Goal: Task Accomplishment & Management: Manage account settings

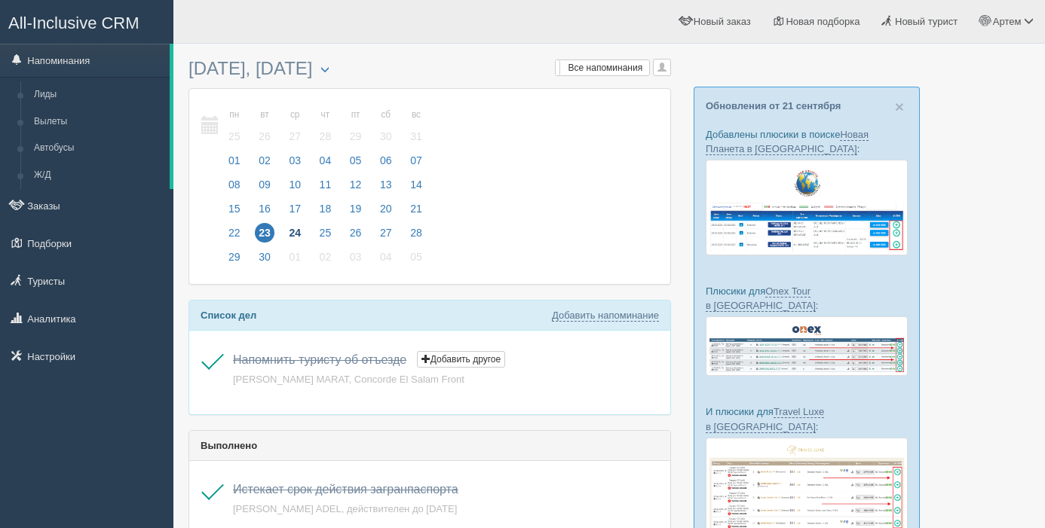
click at [296, 231] on span "24" at bounding box center [295, 233] width 20 height 20
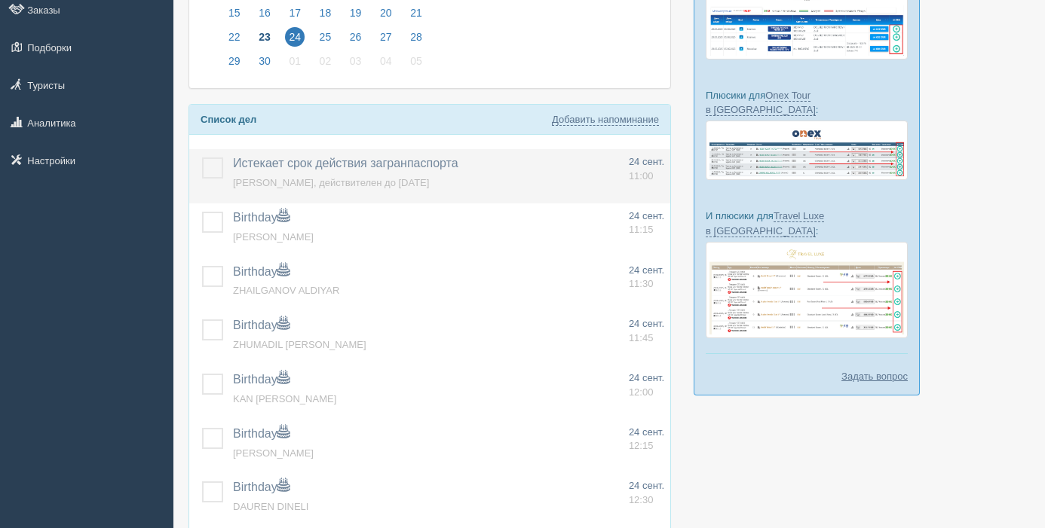
scroll to position [202, 0]
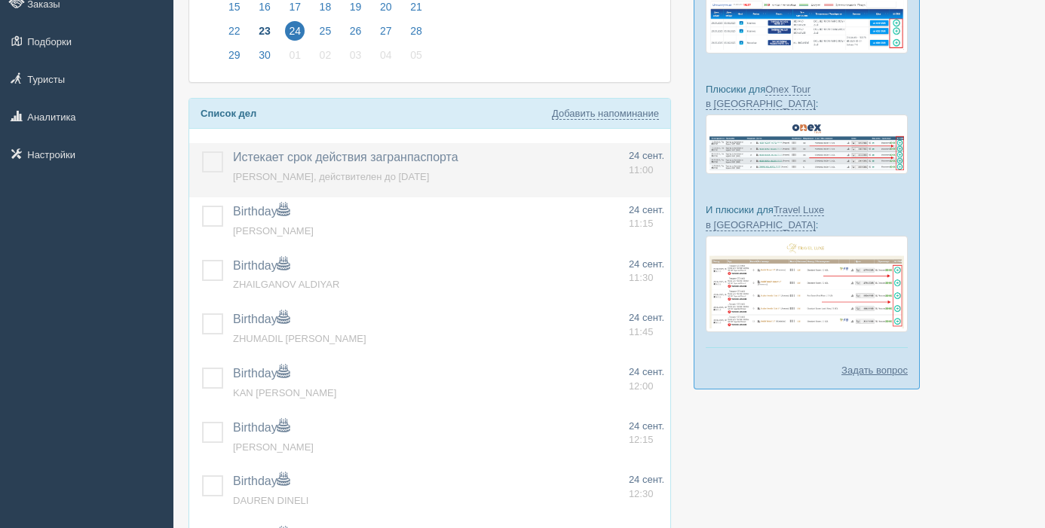
click at [202, 152] on label at bounding box center [202, 152] width 0 height 0
click at [0, 0] on input "checkbox" at bounding box center [0, 0] width 0 height 0
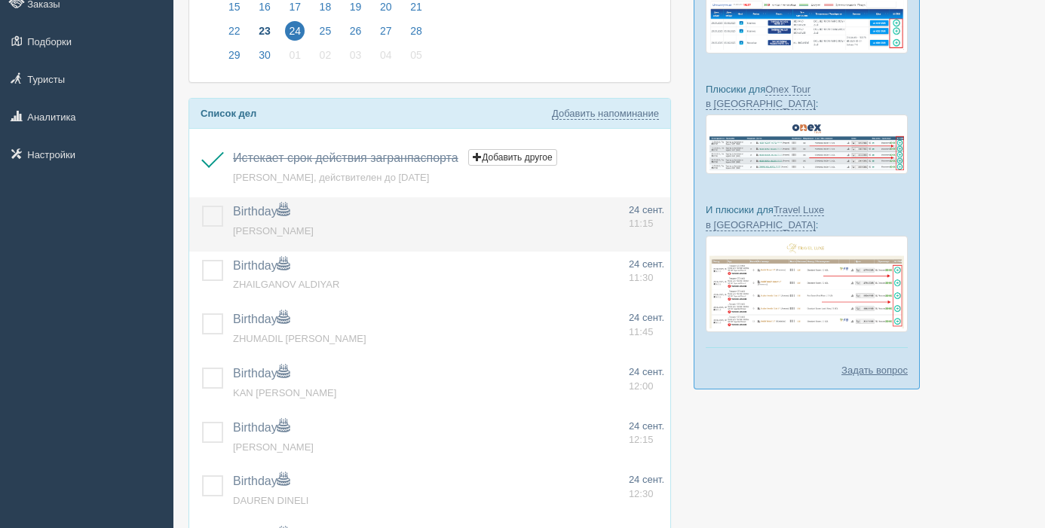
click at [202, 206] on label at bounding box center [202, 206] width 0 height 0
click at [0, 0] on input "checkbox" at bounding box center [0, 0] width 0 height 0
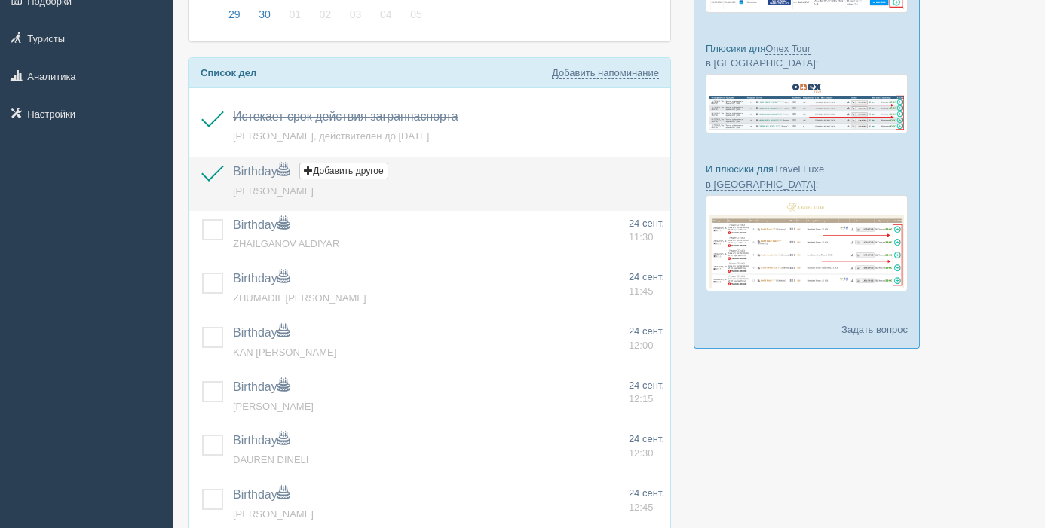
scroll to position [245, 0]
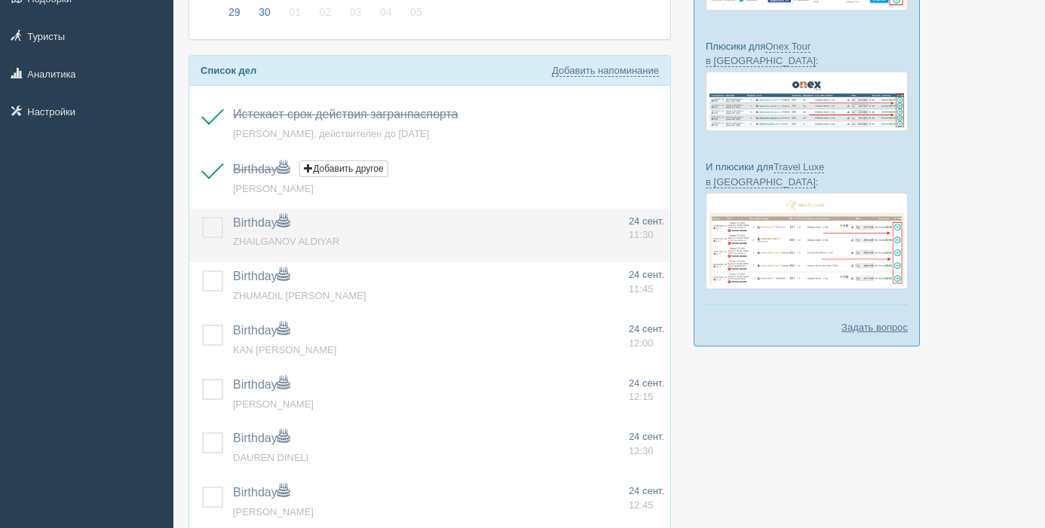
click at [202, 217] on label at bounding box center [202, 217] width 0 height 0
click at [0, 0] on input "checkbox" at bounding box center [0, 0] width 0 height 0
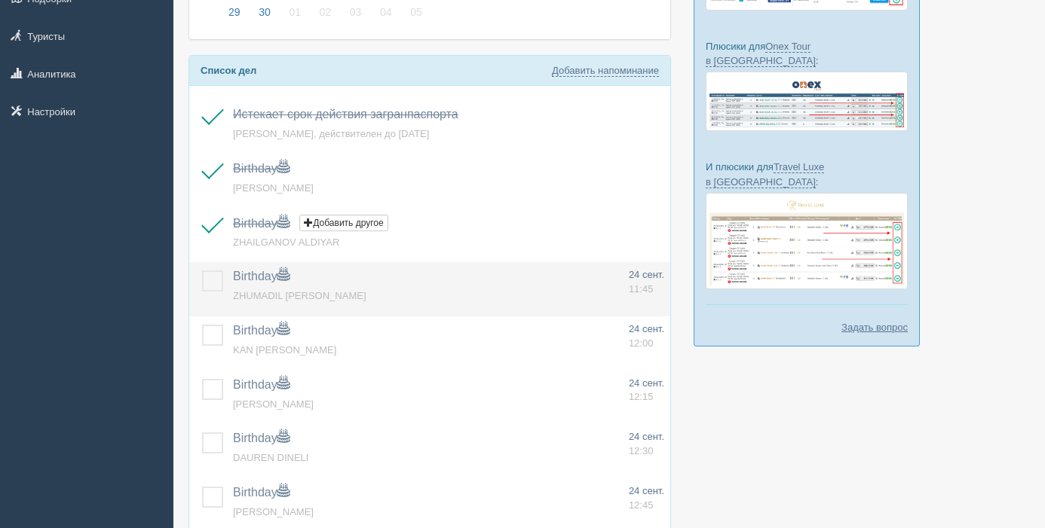
drag, startPoint x: 210, startPoint y: 280, endPoint x: 220, endPoint y: 326, distance: 47.9
click at [202, 271] on label at bounding box center [202, 271] width 0 height 0
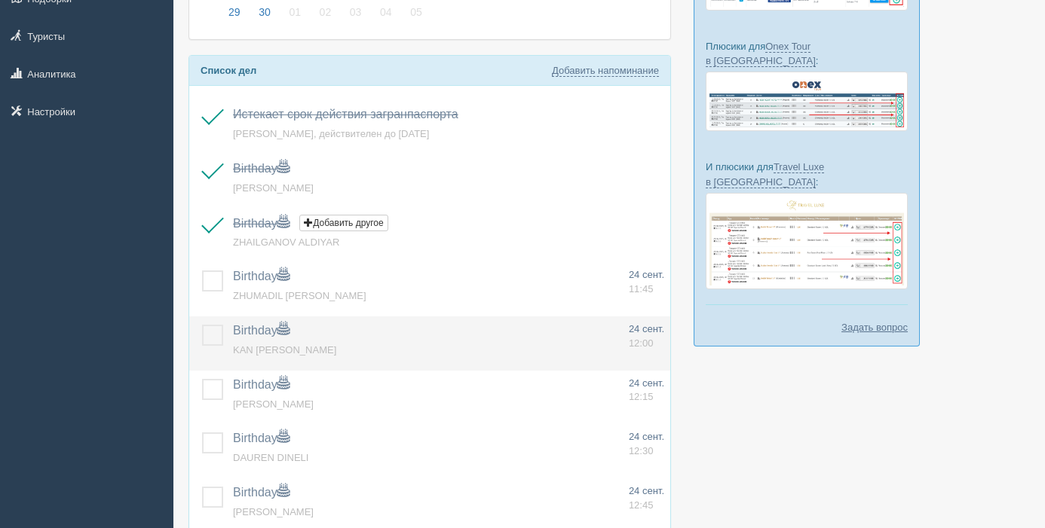
click at [0, 0] on input "checkbox" at bounding box center [0, 0] width 0 height 0
click at [202, 325] on label at bounding box center [202, 325] width 0 height 0
click at [0, 0] on input "checkbox" at bounding box center [0, 0] width 0 height 0
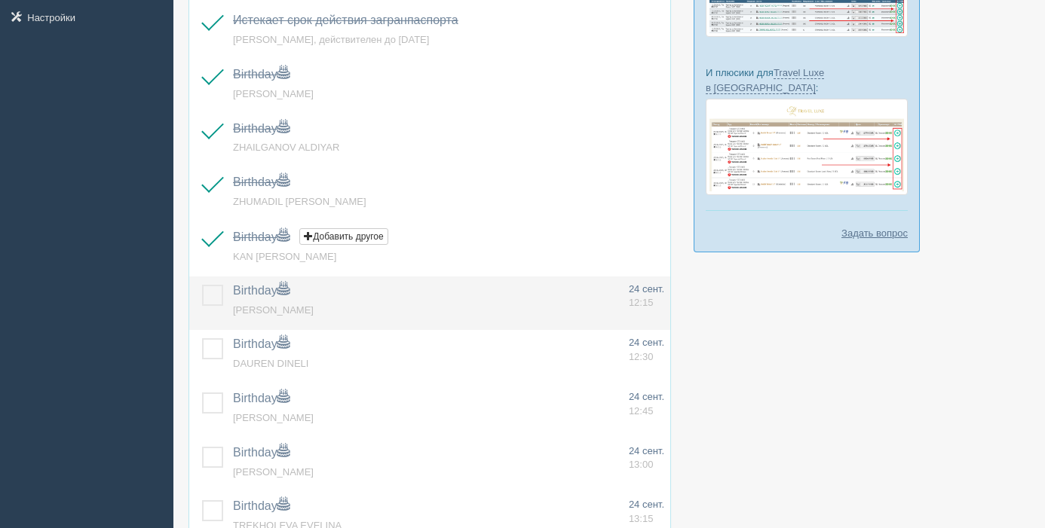
scroll to position [342, 0]
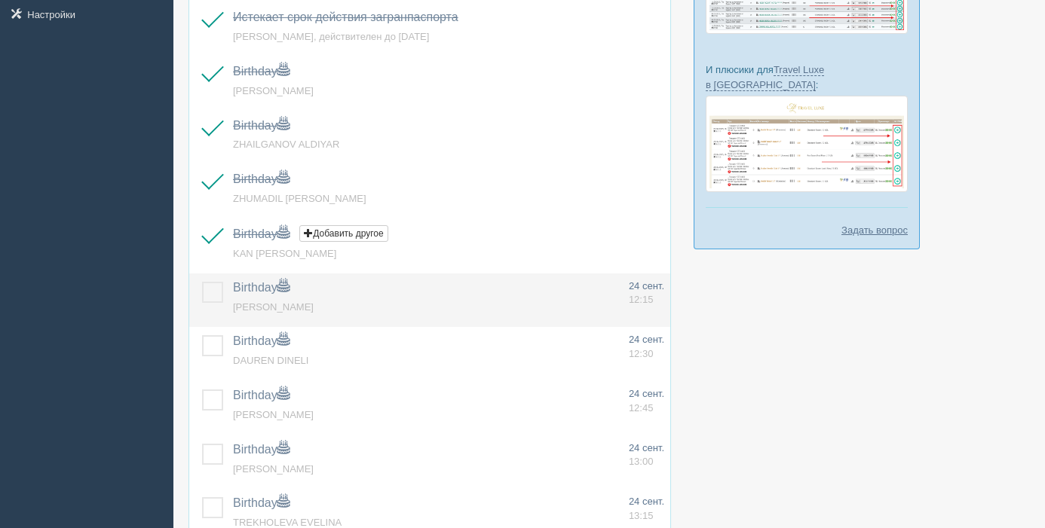
click at [202, 282] on label at bounding box center [202, 282] width 0 height 0
click at [0, 0] on input "checkbox" at bounding box center [0, 0] width 0 height 0
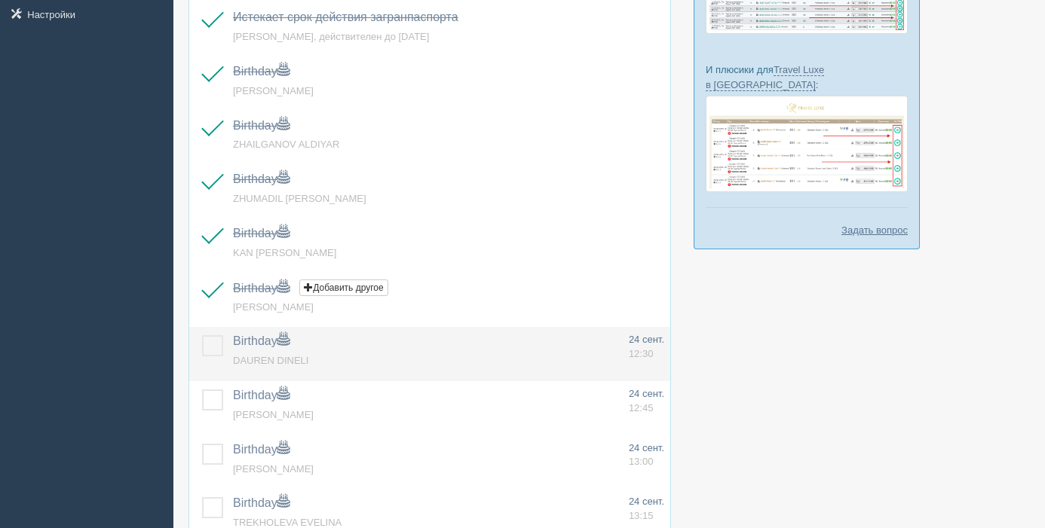
click at [202, 335] on label at bounding box center [202, 335] width 0 height 0
click at [0, 0] on input "checkbox" at bounding box center [0, 0] width 0 height 0
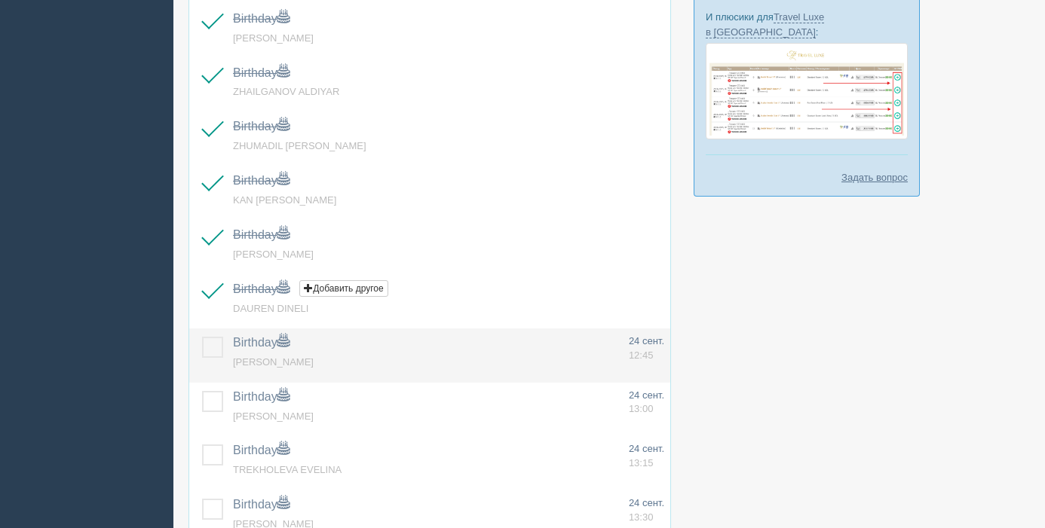
click at [212, 336] on td at bounding box center [208, 356] width 38 height 54
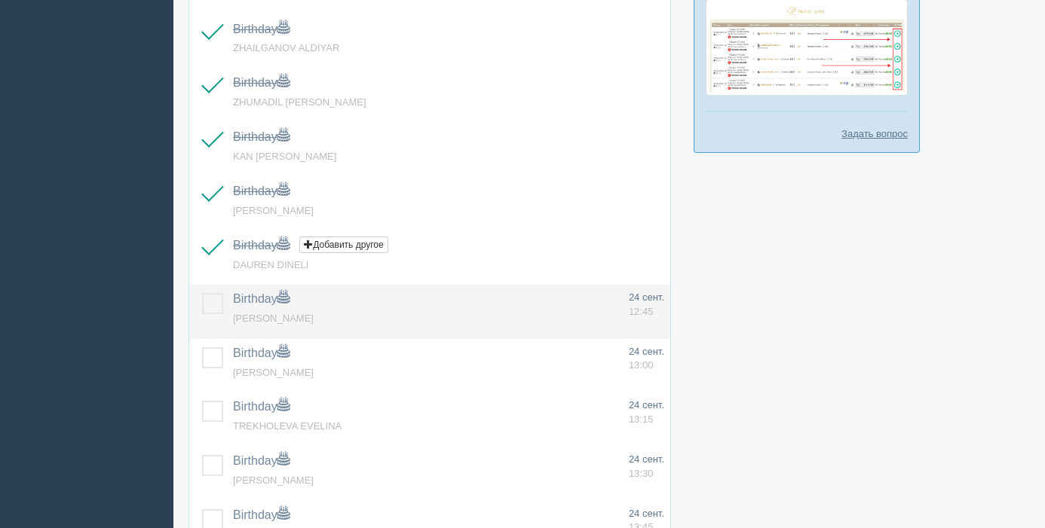
scroll to position [440, 0]
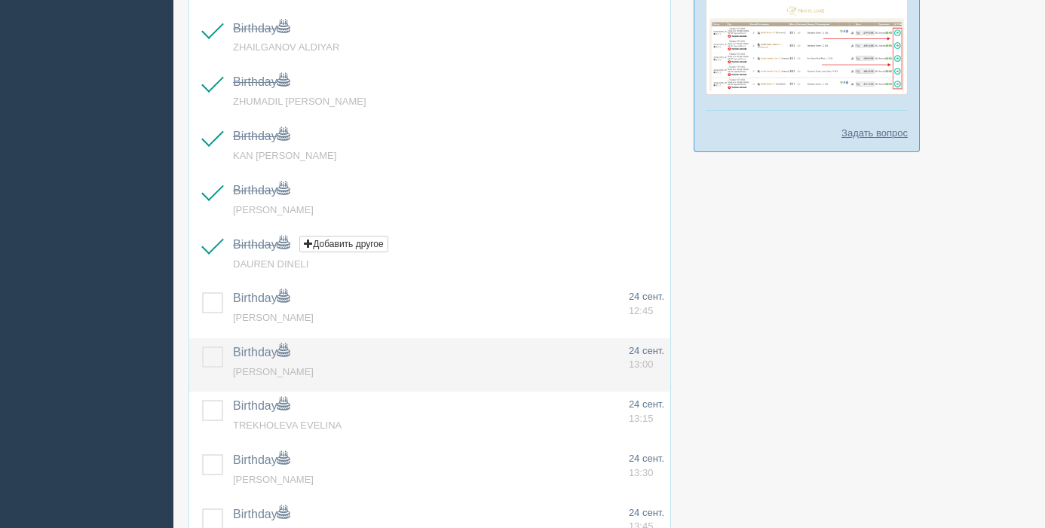
drag, startPoint x: 209, startPoint y: 304, endPoint x: 211, endPoint y: 350, distance: 46.0
click at [202, 293] on label at bounding box center [202, 293] width 0 height 0
click at [0, 0] on input "checkbox" at bounding box center [0, 0] width 0 height 0
click at [202, 347] on label at bounding box center [202, 347] width 0 height 0
click at [0, 0] on input "checkbox" at bounding box center [0, 0] width 0 height 0
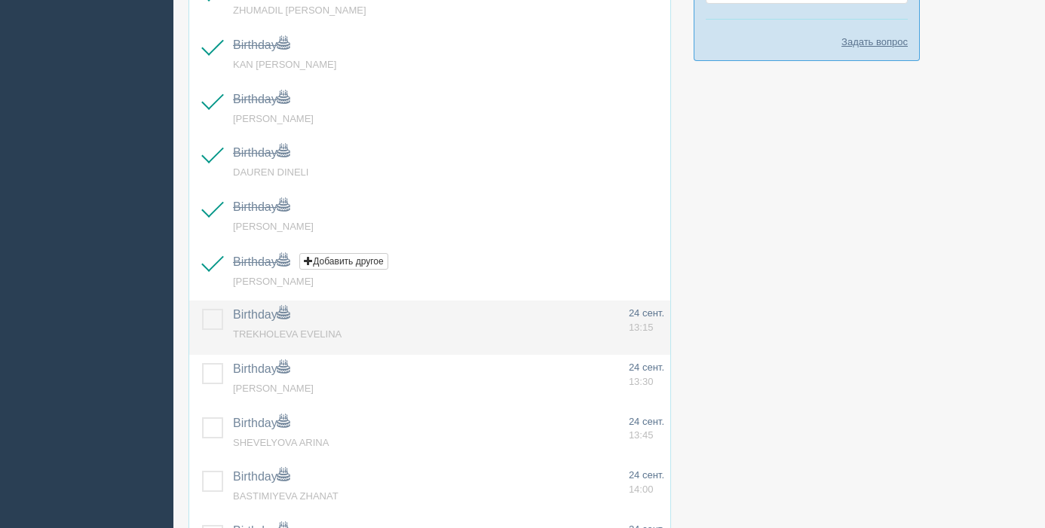
scroll to position [540, 0]
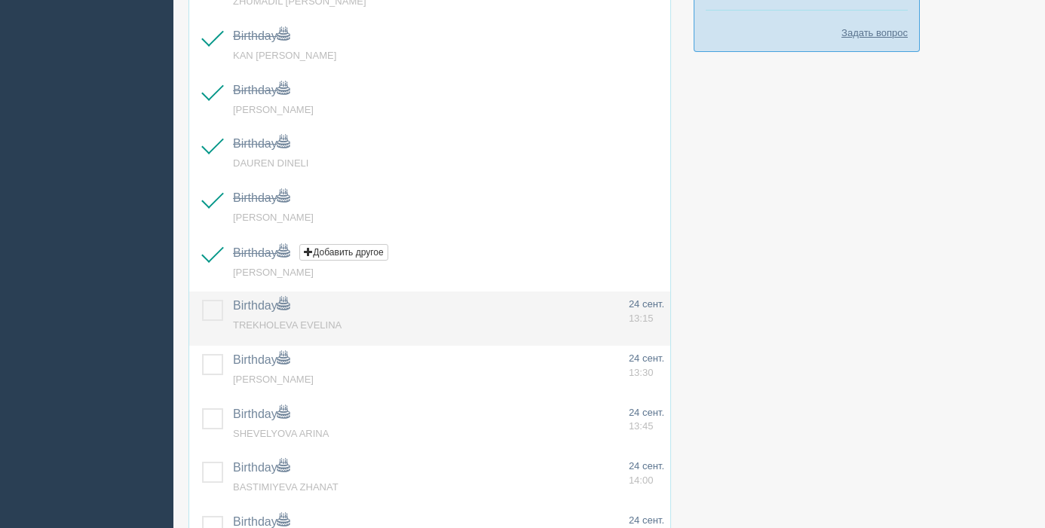
click at [202, 300] on label at bounding box center [202, 300] width 0 height 0
click at [0, 0] on input "checkbox" at bounding box center [0, 0] width 0 height 0
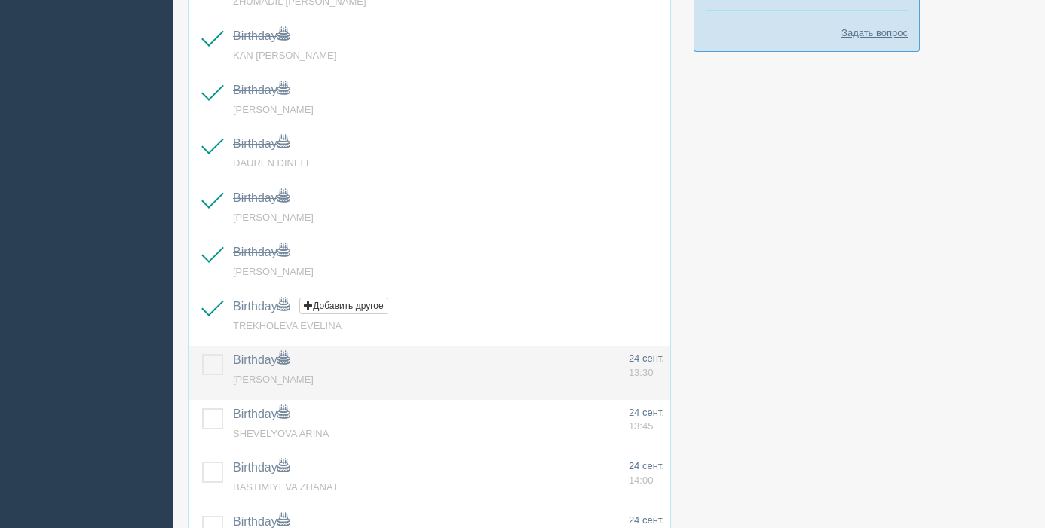
click at [202, 354] on label at bounding box center [202, 354] width 0 height 0
click at [0, 0] on input "checkbox" at bounding box center [0, 0] width 0 height 0
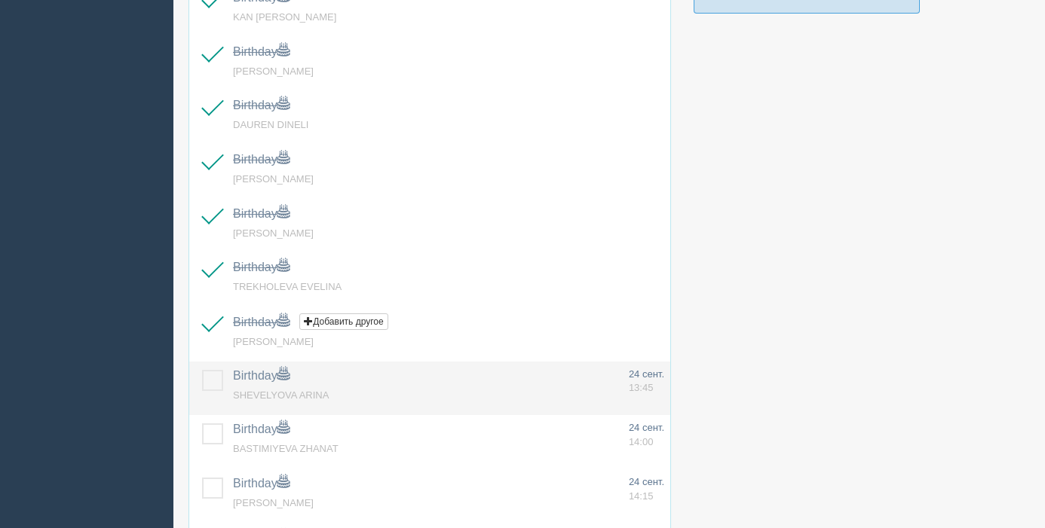
click at [209, 363] on td at bounding box center [208, 389] width 38 height 54
click at [202, 370] on label at bounding box center [202, 370] width 0 height 0
click at [0, 0] on input "checkbox" at bounding box center [0, 0] width 0 height 0
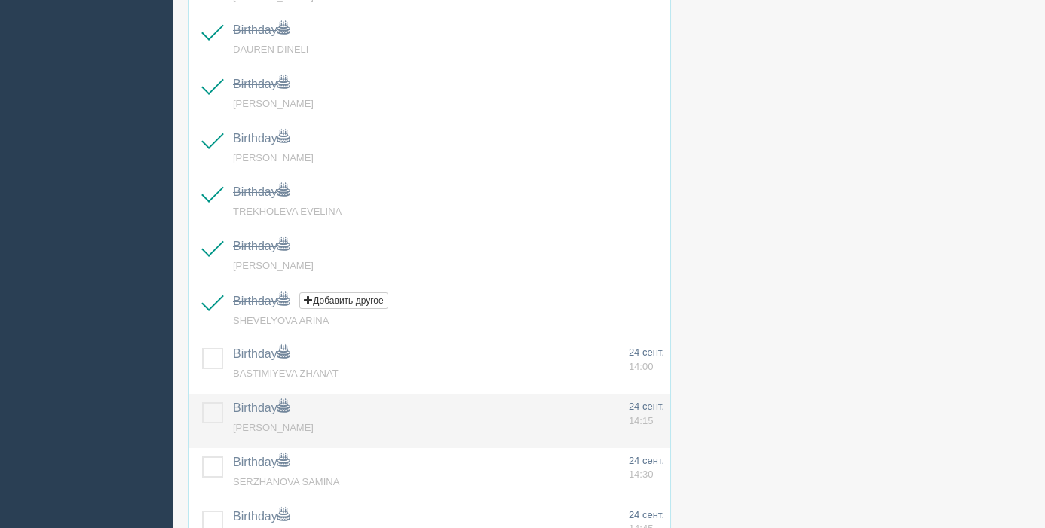
scroll to position [660, 0]
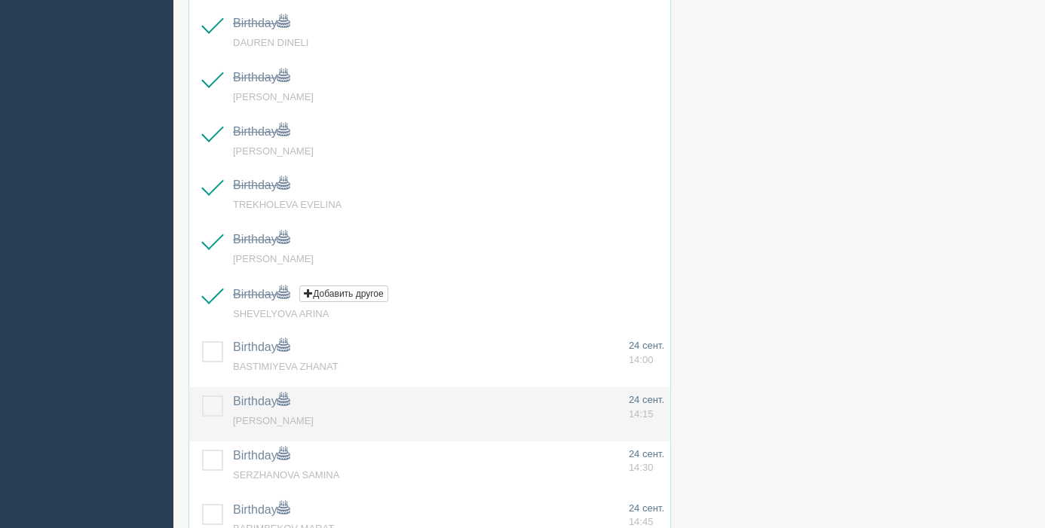
drag, startPoint x: 213, startPoint y: 360, endPoint x: 213, endPoint y: 394, distance: 33.9
click at [202, 342] on label at bounding box center [202, 342] width 0 height 0
click at [0, 0] on input "checkbox" at bounding box center [0, 0] width 0 height 0
click at [202, 396] on label at bounding box center [202, 396] width 0 height 0
click at [0, 0] on input "checkbox" at bounding box center [0, 0] width 0 height 0
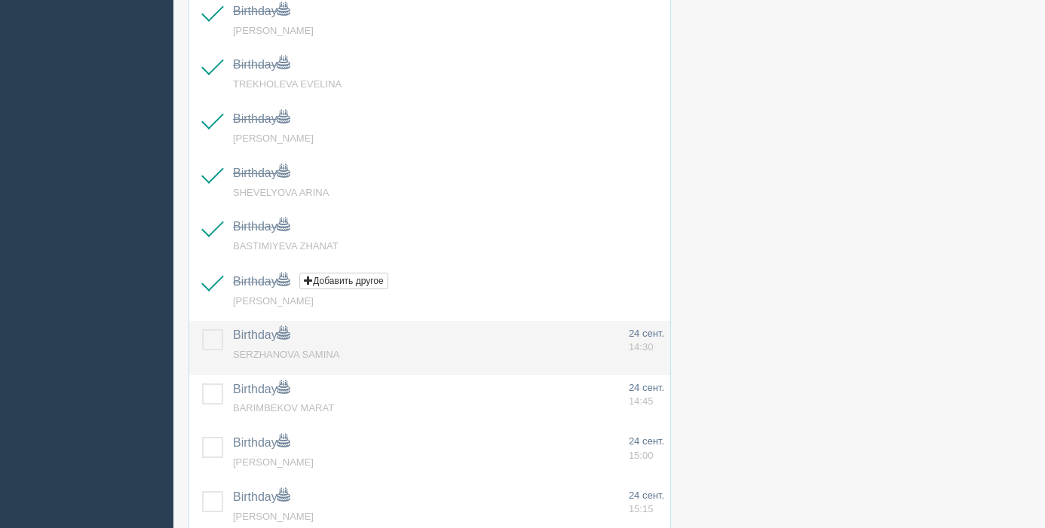
scroll to position [783, 0]
click at [202, 327] on label at bounding box center [202, 327] width 0 height 0
click at [0, 0] on input "checkbox" at bounding box center [0, 0] width 0 height 0
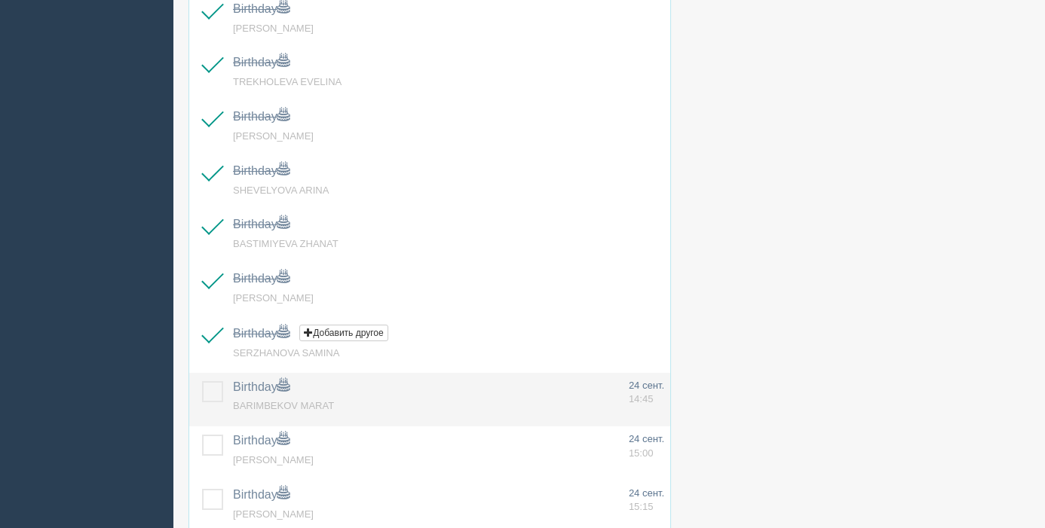
click at [202, 381] on label at bounding box center [202, 381] width 0 height 0
click at [0, 0] on input "checkbox" at bounding box center [0, 0] width 0 height 0
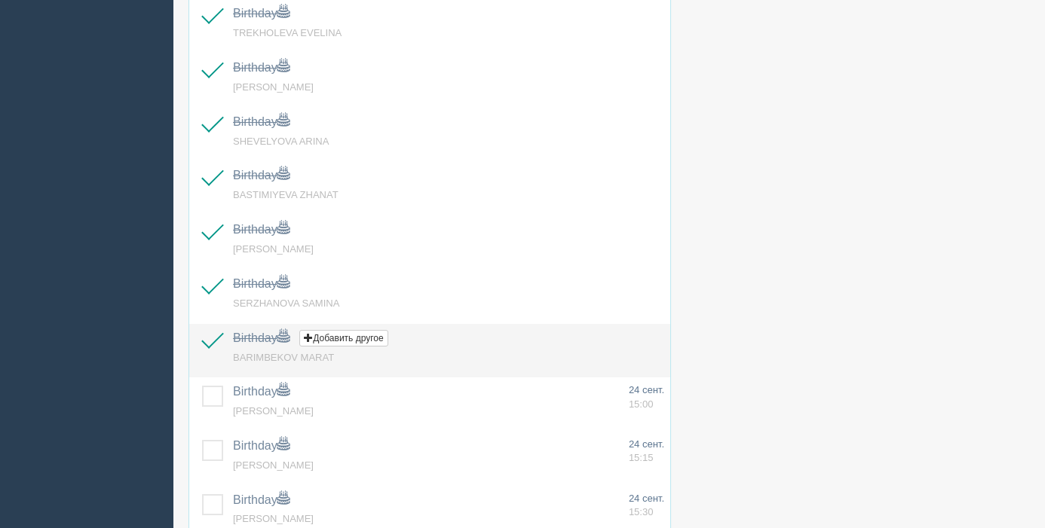
scroll to position [844, 0]
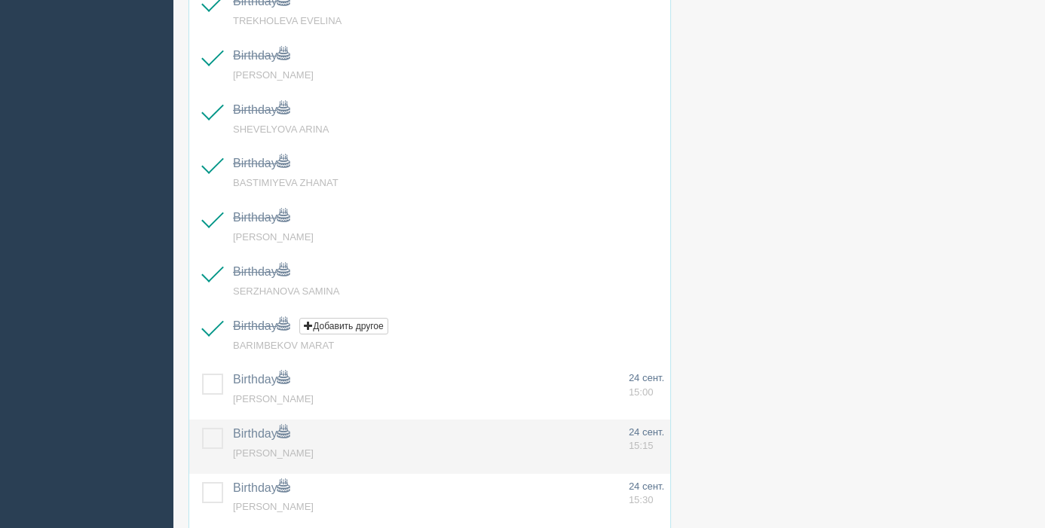
drag, startPoint x: 210, startPoint y: 389, endPoint x: 213, endPoint y: 446, distance: 56.6
click at [202, 374] on label at bounding box center [202, 374] width 0 height 0
click at [0, 0] on input "checkbox" at bounding box center [0, 0] width 0 height 0
click at [202, 428] on label at bounding box center [202, 428] width 0 height 0
click at [0, 0] on input "checkbox" at bounding box center [0, 0] width 0 height 0
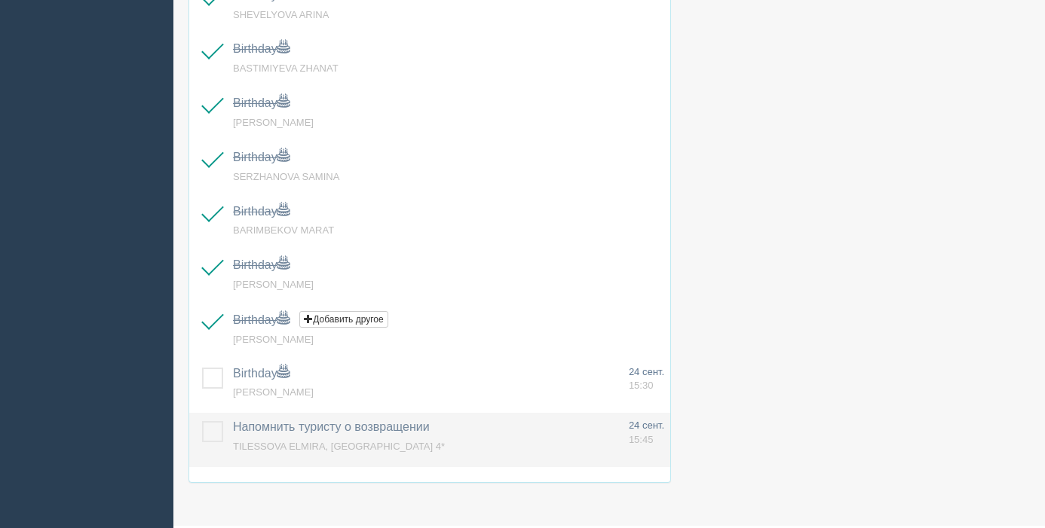
scroll to position [997, 0]
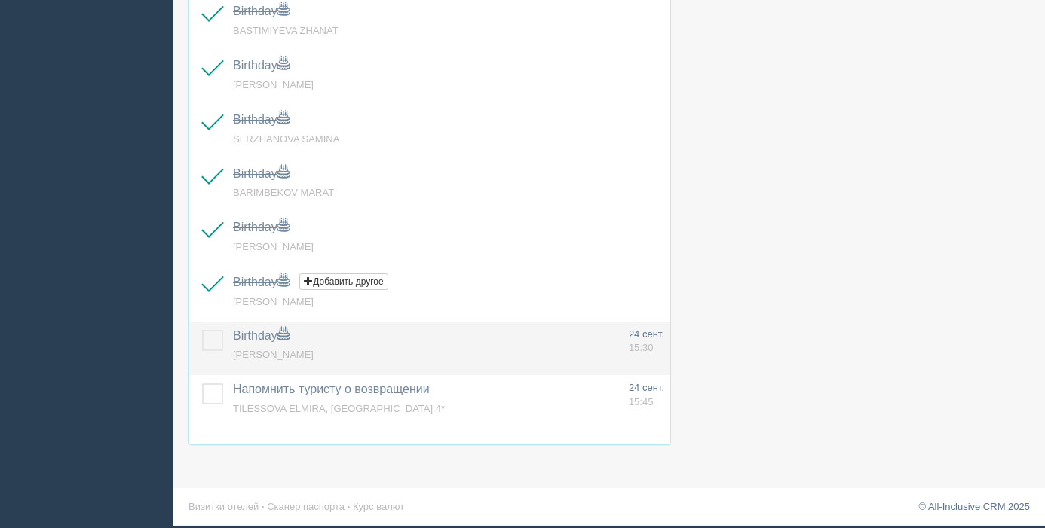
click at [202, 330] on label at bounding box center [202, 330] width 0 height 0
click at [0, 0] on input "checkbox" at bounding box center [0, 0] width 0 height 0
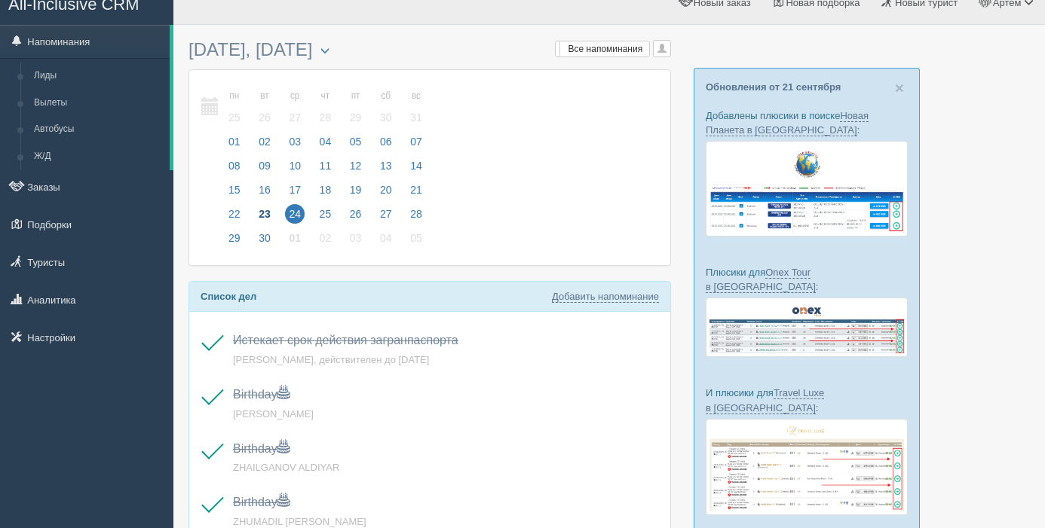
scroll to position [0, 0]
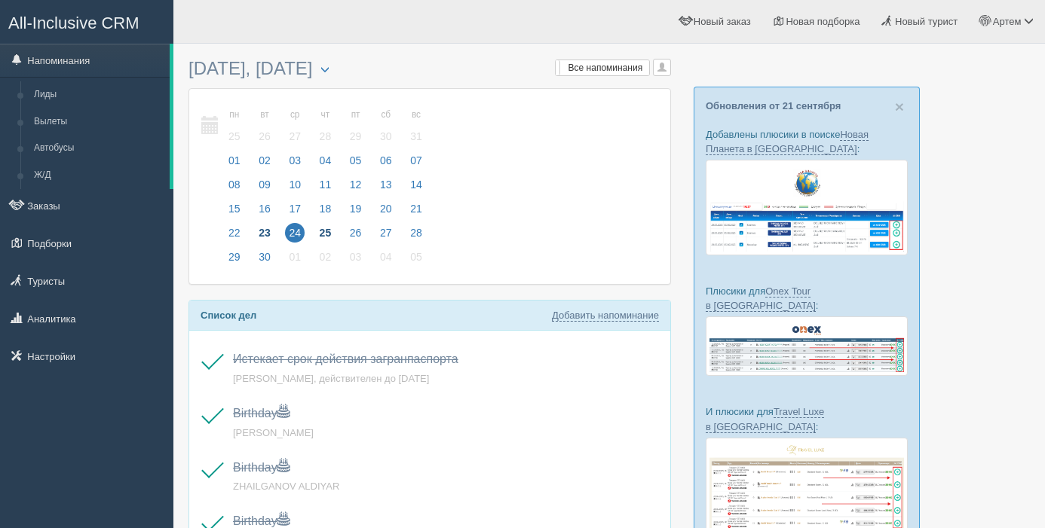
click at [331, 231] on span "25" at bounding box center [326, 233] width 20 height 20
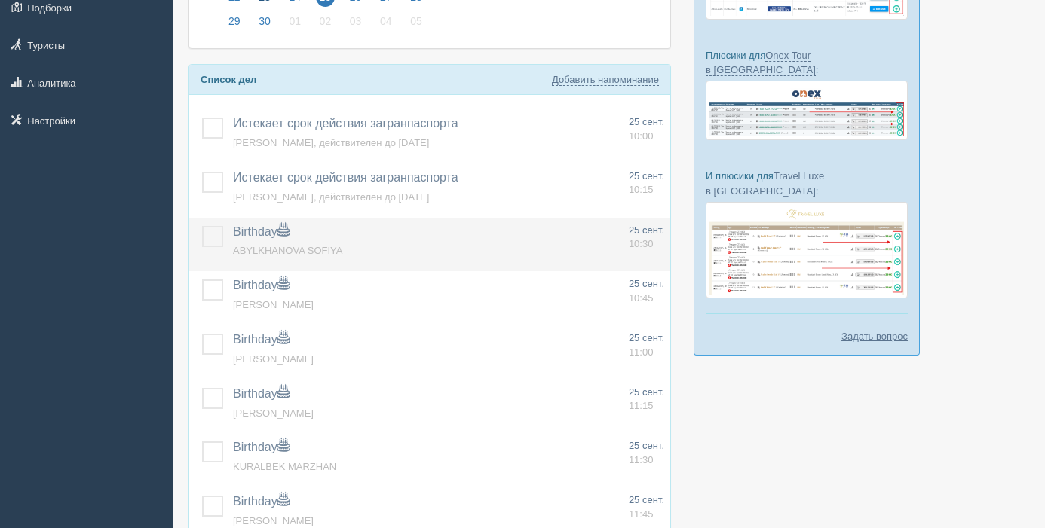
scroll to position [238, 0]
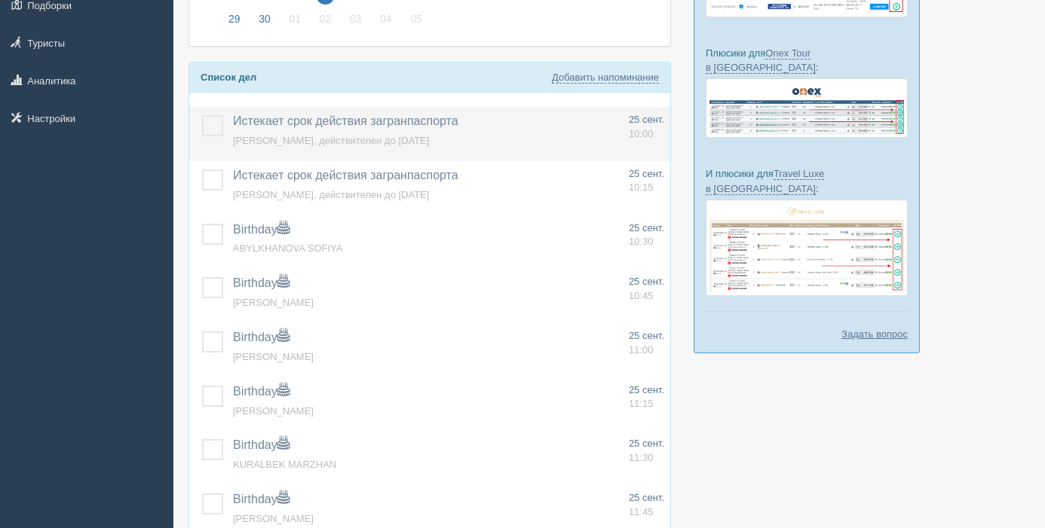
click at [202, 115] on label at bounding box center [202, 115] width 0 height 0
click at [0, 0] on input "checkbox" at bounding box center [0, 0] width 0 height 0
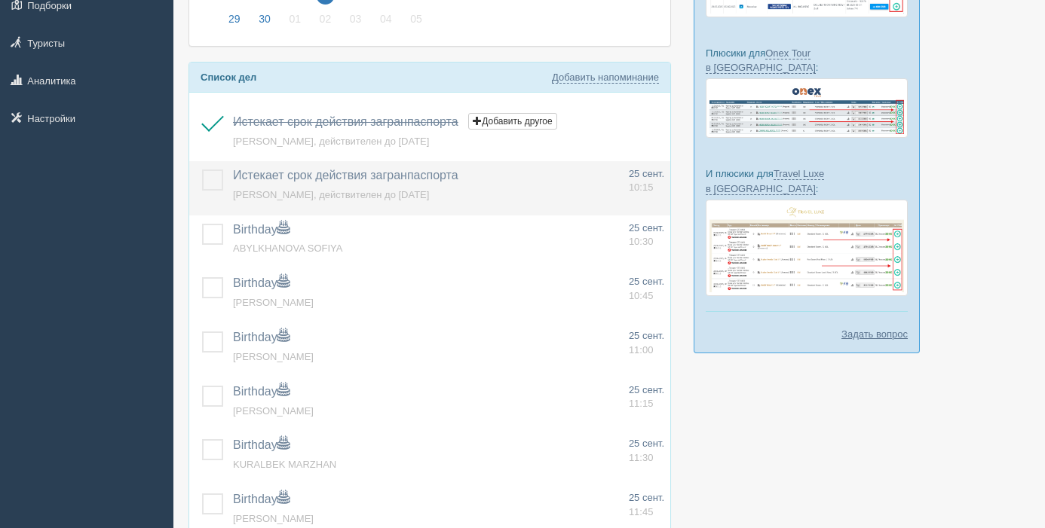
click at [202, 170] on label at bounding box center [202, 170] width 0 height 0
click at [0, 0] on input "checkbox" at bounding box center [0, 0] width 0 height 0
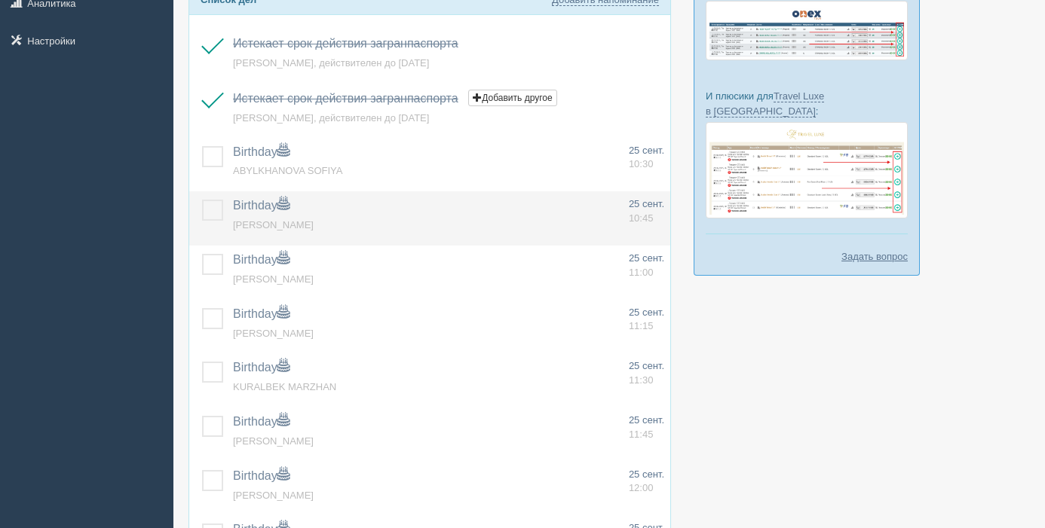
scroll to position [320, 0]
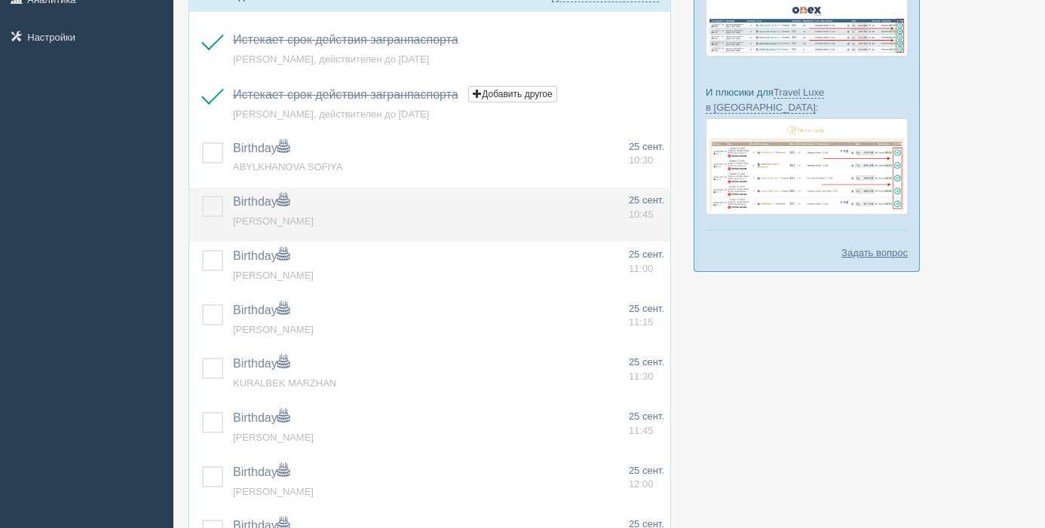
click at [202, 196] on label at bounding box center [202, 196] width 0 height 0
click at [0, 0] on input "checkbox" at bounding box center [0, 0] width 0 height 0
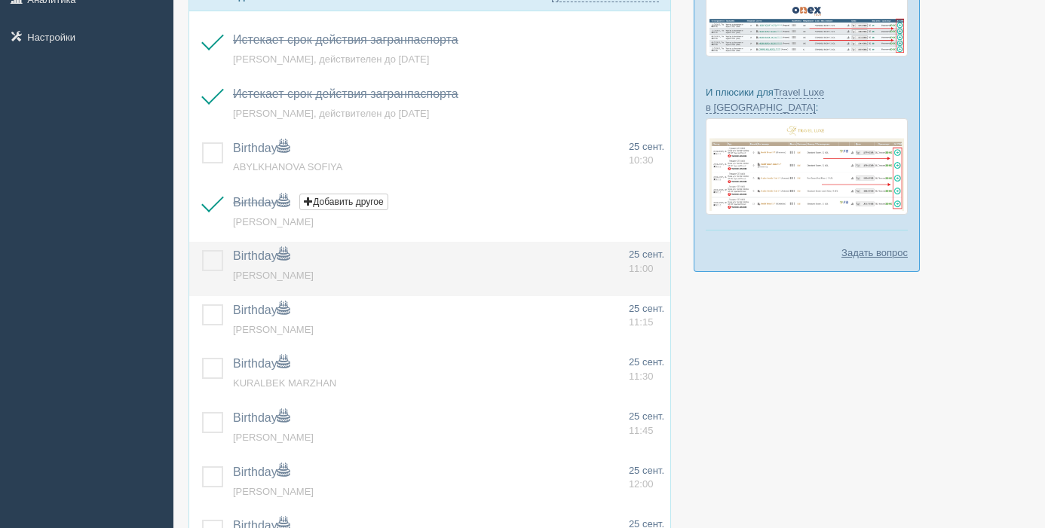
click at [215, 275] on td at bounding box center [208, 269] width 38 height 54
click at [202, 250] on label at bounding box center [202, 250] width 0 height 0
click at [0, 0] on input "checkbox" at bounding box center [0, 0] width 0 height 0
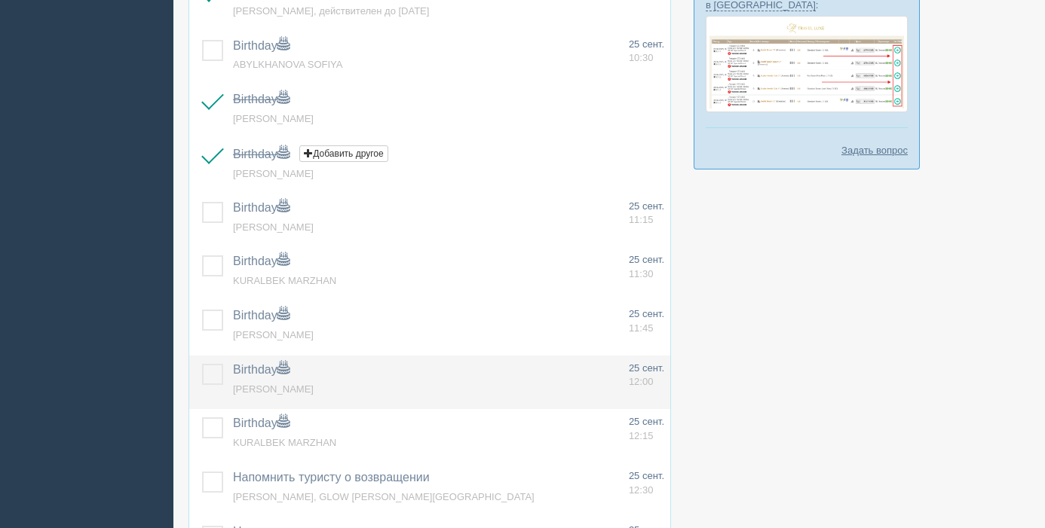
scroll to position [444, 0]
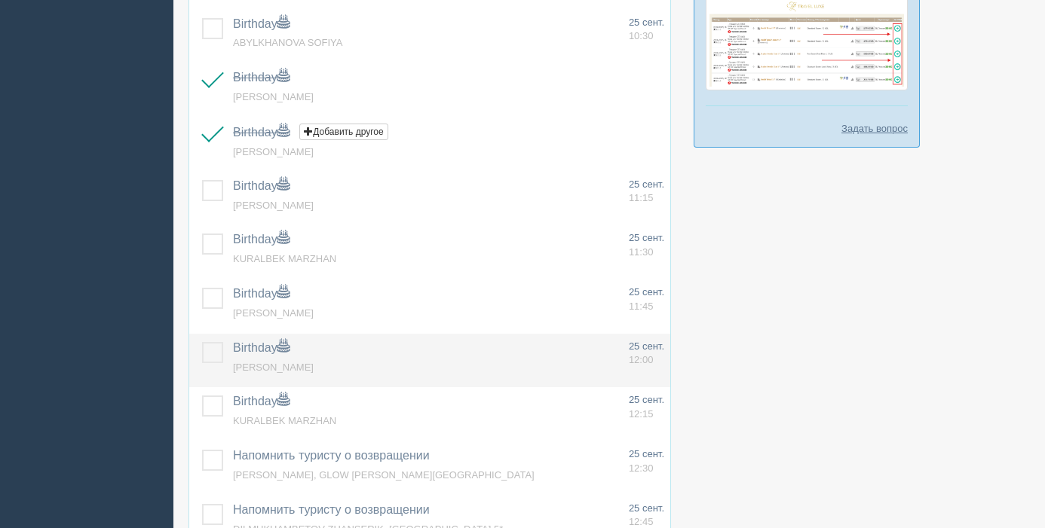
click at [202, 342] on label at bounding box center [202, 342] width 0 height 0
click at [0, 0] on input "checkbox" at bounding box center [0, 0] width 0 height 0
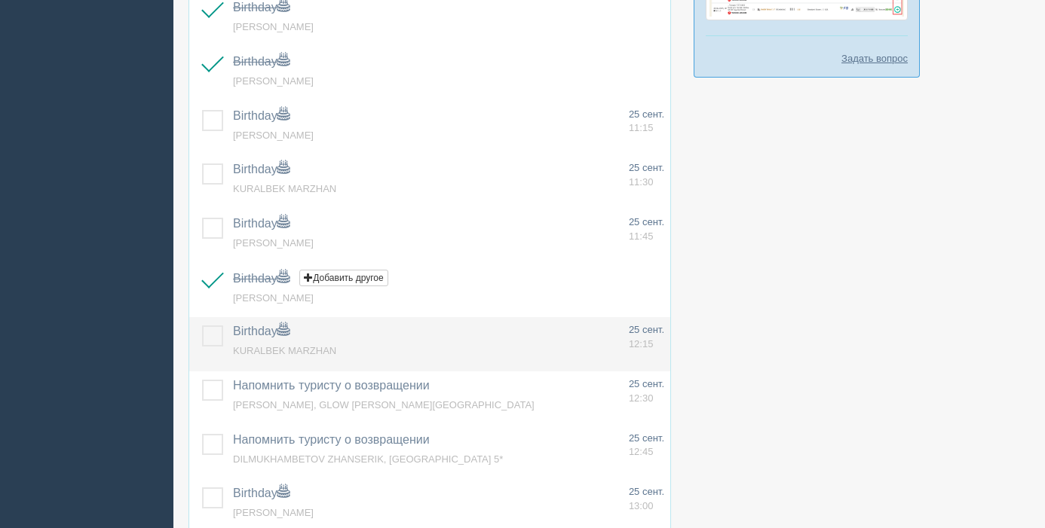
scroll to position [513, 0]
click at [202, 326] on label at bounding box center [202, 326] width 0 height 0
click at [0, 0] on input "checkbox" at bounding box center [0, 0] width 0 height 0
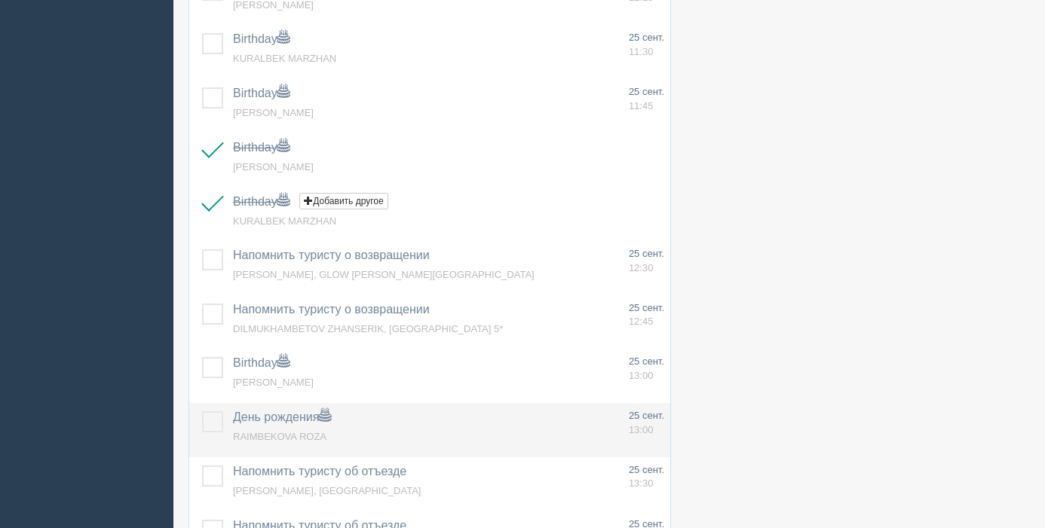
scroll to position [645, 0]
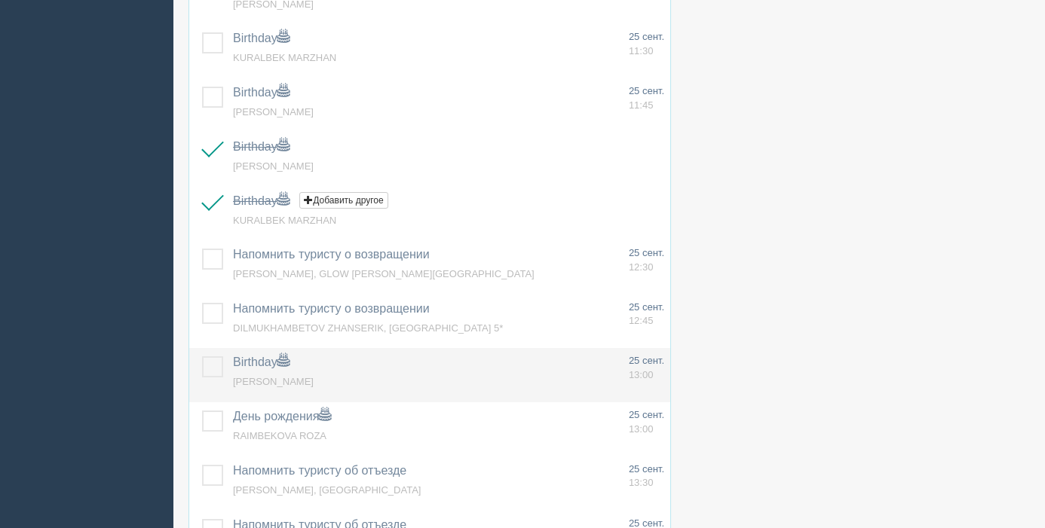
click at [202, 357] on label at bounding box center [202, 357] width 0 height 0
click at [0, 0] on input "checkbox" at bounding box center [0, 0] width 0 height 0
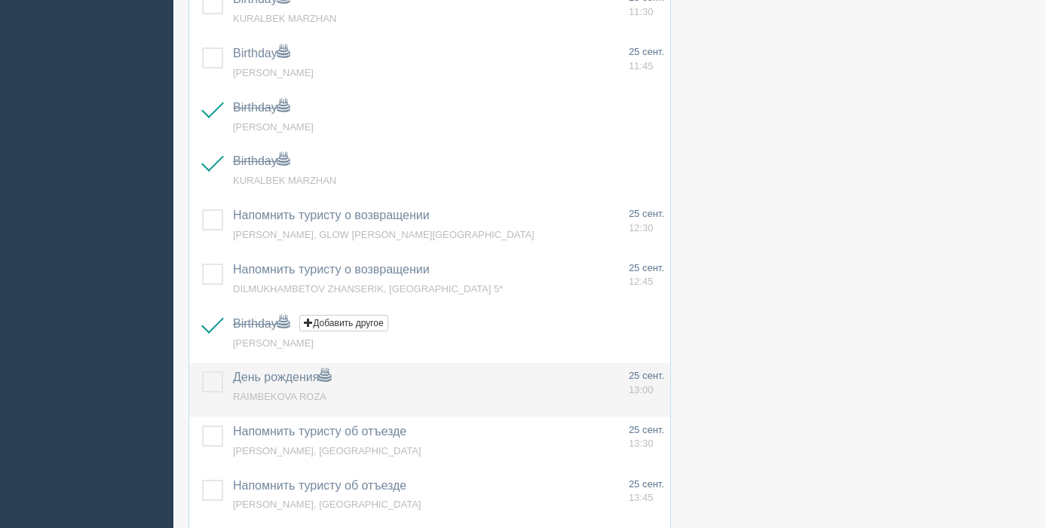
click at [202, 372] on label at bounding box center [202, 372] width 0 height 0
click at [0, 0] on input "checkbox" at bounding box center [0, 0] width 0 height 0
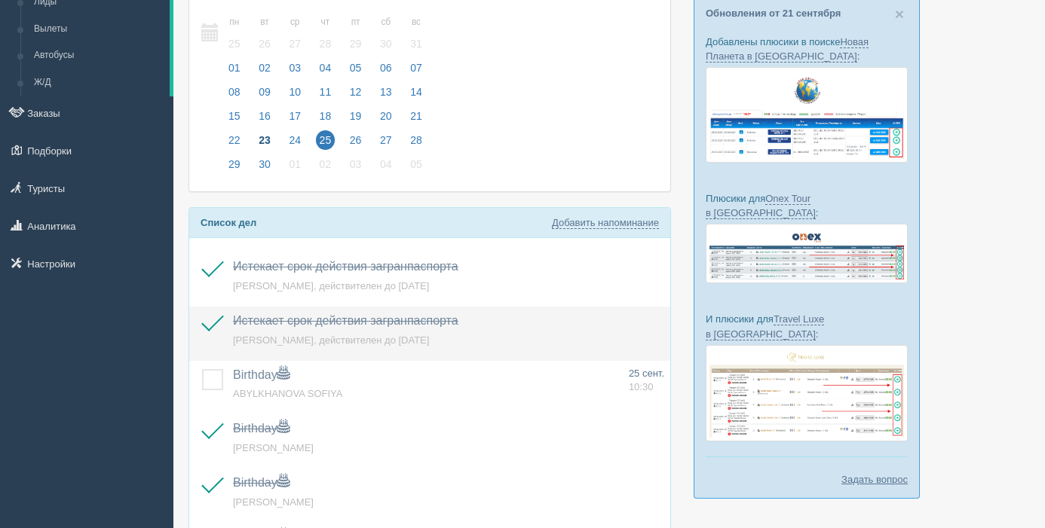
scroll to position [0, 0]
